Goal: Navigation & Orientation: Find specific page/section

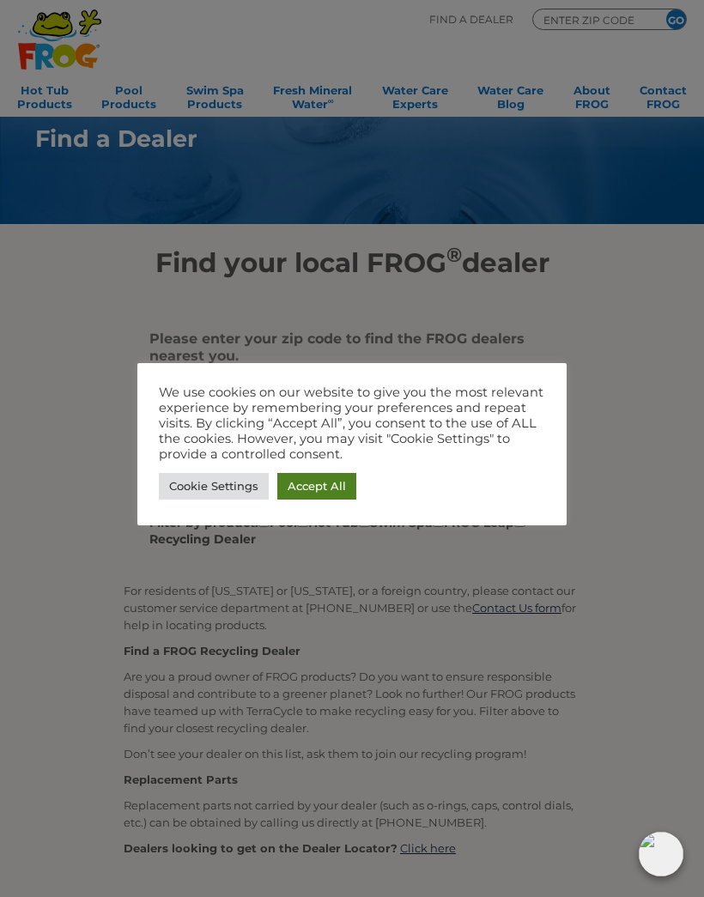
click at [323, 483] on link "Accept All" at bounding box center [316, 486] width 79 height 27
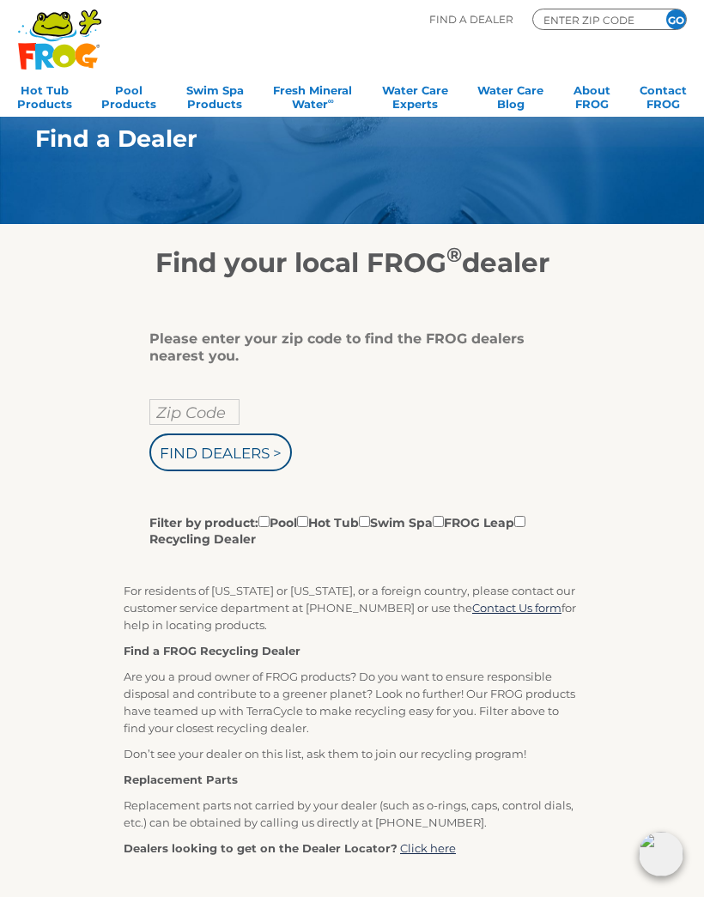
click at [159, 410] on input "Zip Code" at bounding box center [194, 412] width 90 height 26
type input "34291"
click at [186, 459] on input "Find Dealers >" at bounding box center [220, 453] width 143 height 38
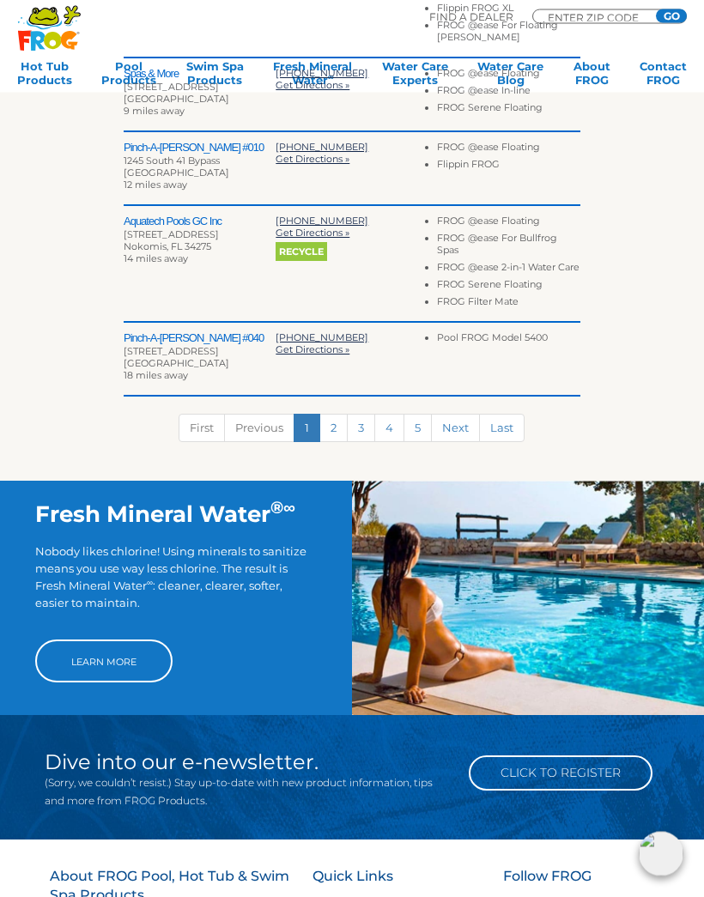
scroll to position [716, 0]
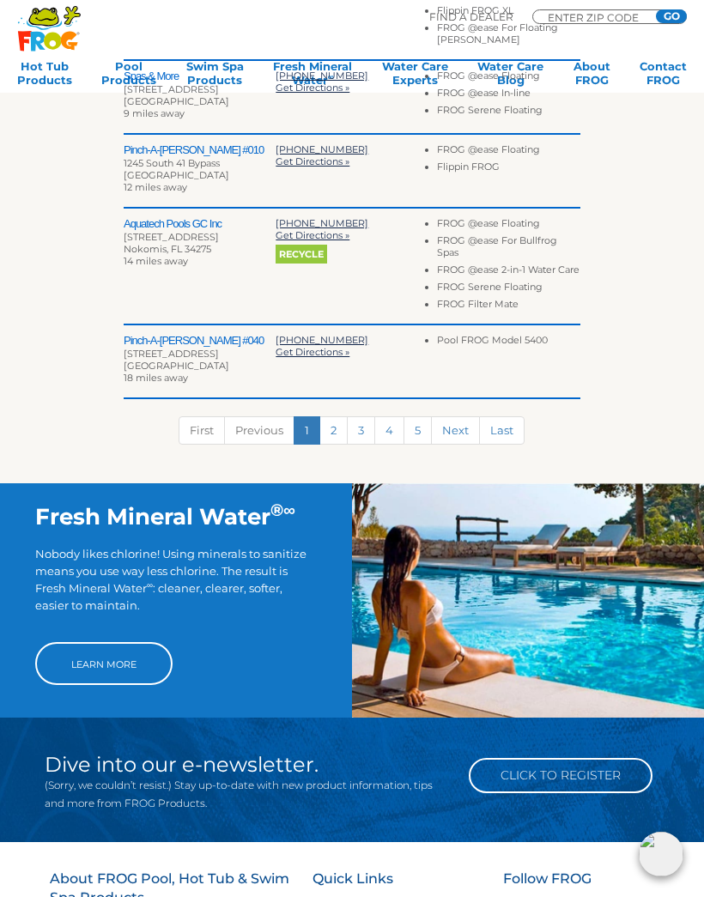
click at [335, 443] on link "2" at bounding box center [333, 430] width 28 height 28
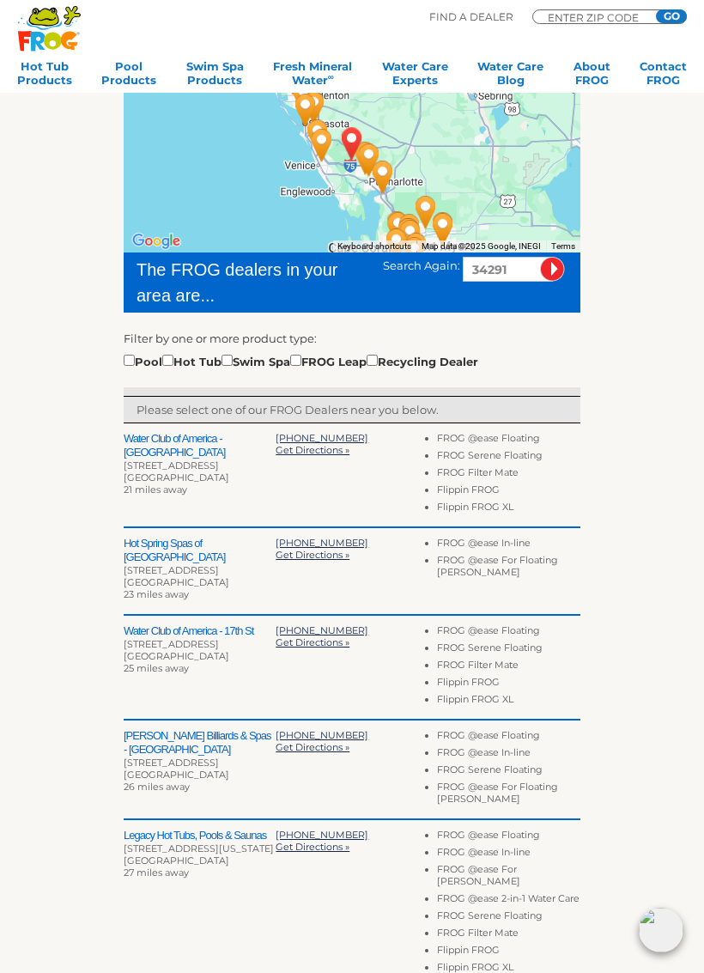
scroll to position [222, 0]
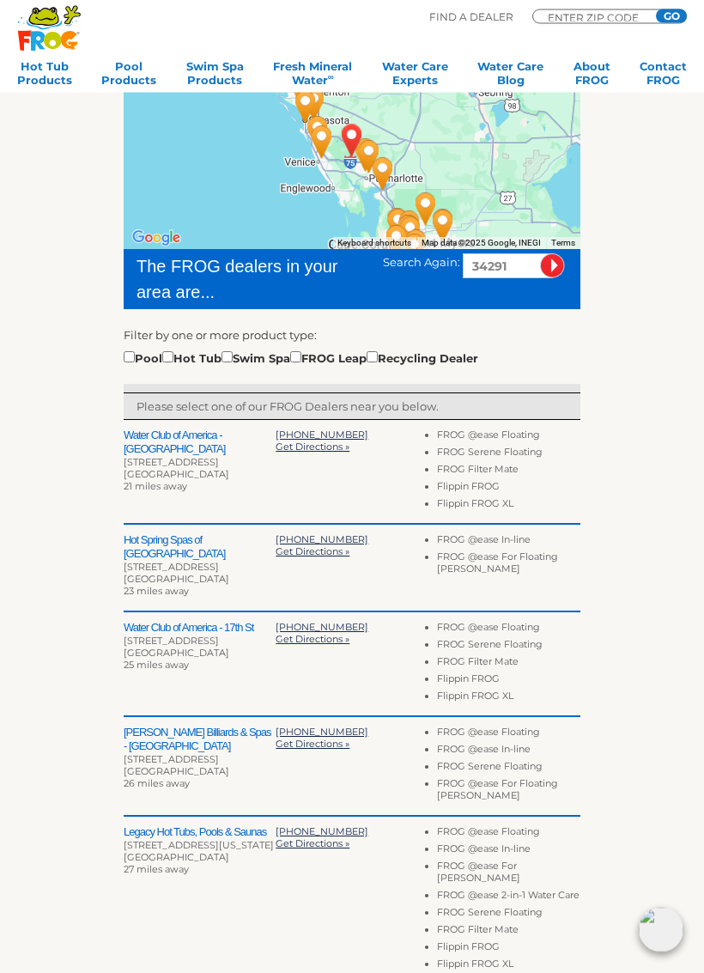
click at [125, 354] on input "checkbox" at bounding box center [129, 357] width 11 height 11
checkbox input "true"
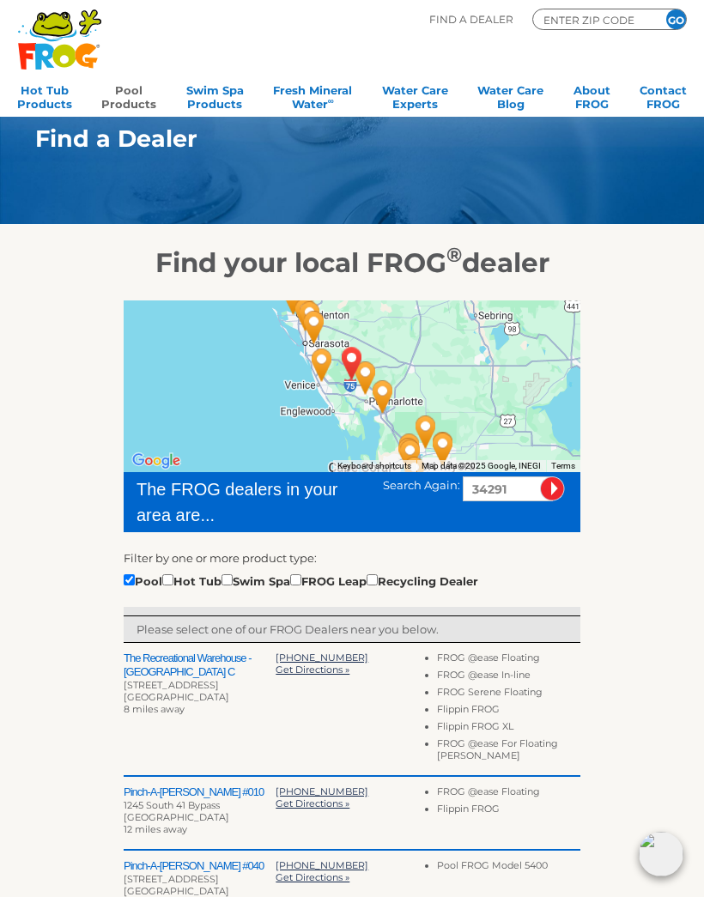
click at [118, 96] on link "Pool Products" at bounding box center [128, 95] width 55 height 34
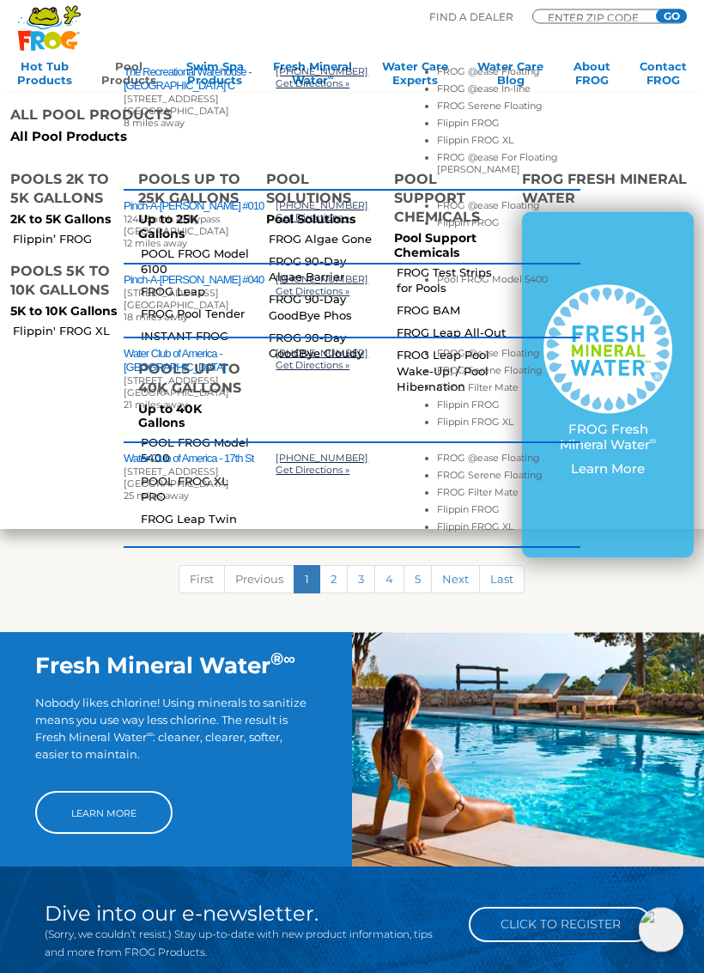
scroll to position [586, 0]
